Goal: Navigation & Orientation: Find specific page/section

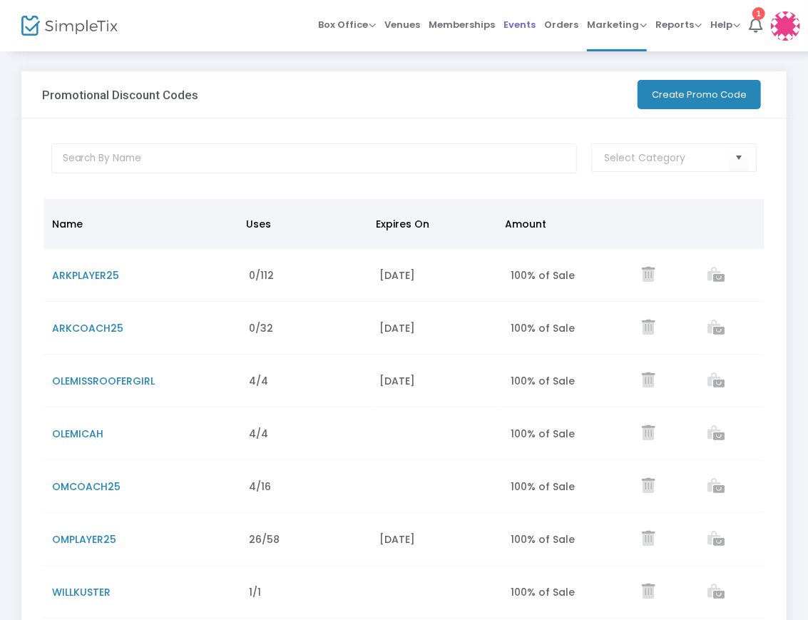
click at [504, 26] on li "Events" at bounding box center [519, 25] width 41 height 51
click at [507, 26] on span "Events" at bounding box center [520, 24] width 32 height 36
